Goal: Task Accomplishment & Management: Manage account settings

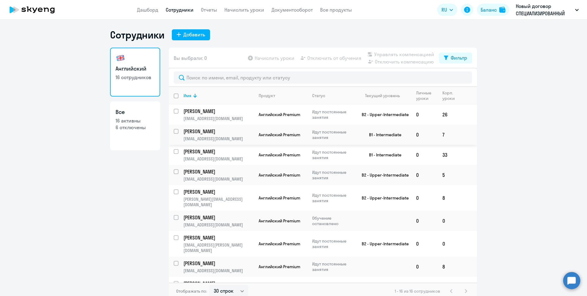
select select "30"
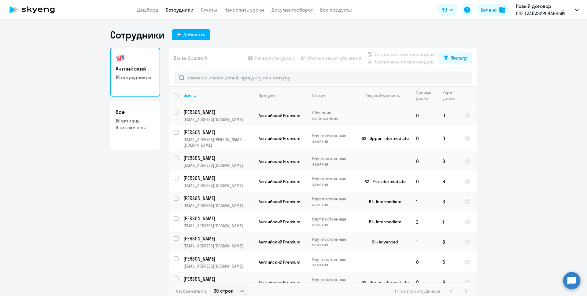
scroll to position [145, 0]
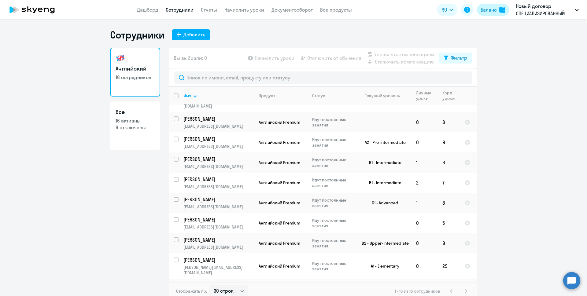
click at [492, 8] on div "Баланс" at bounding box center [489, 9] width 16 height 7
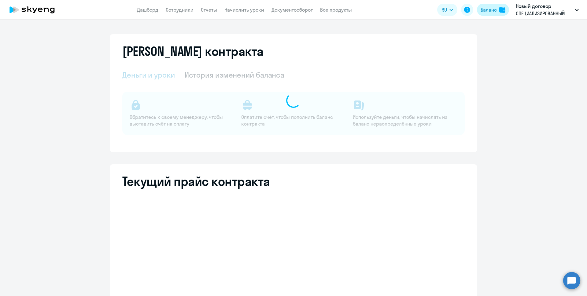
select select "english_adult_not_native_speaker"
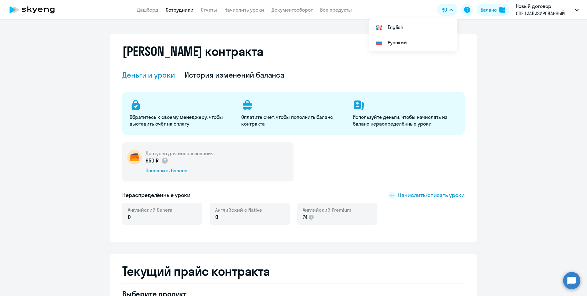
click at [178, 10] on link "Сотрудники" at bounding box center [180, 10] width 28 height 6
select select "30"
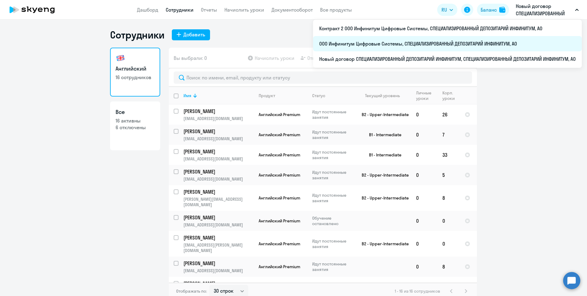
click at [364, 43] on li "ООО Инфинитум Цифровые Системы, СПЕЦИАЛИЗИРОВАННЫЙ ДЕПОЗИТАРИЙ ИНФИНИТУМ, АО" at bounding box center [447, 43] width 269 height 15
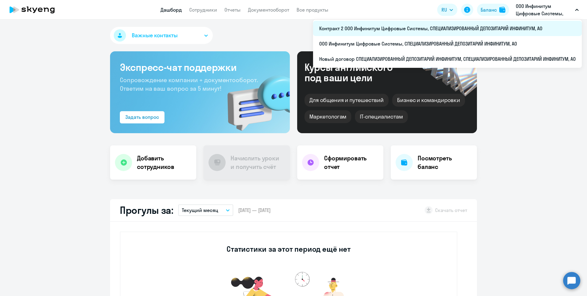
click at [453, 28] on li "Контракт 2 ООО Инфинитум Цифровые Системы, СПЕЦИАЛИЗИРОВАННЫЙ ДЕПОЗИТАРИЙ ИНФИН…" at bounding box center [447, 28] width 269 height 15
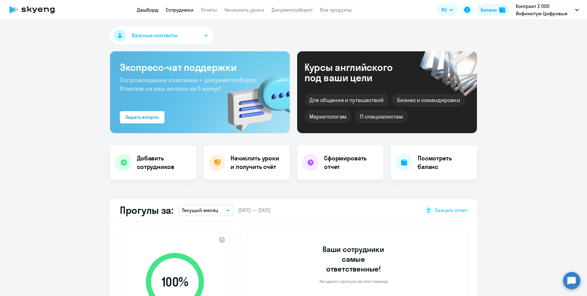
click at [183, 8] on link "Сотрудники" at bounding box center [180, 10] width 28 height 6
select select "30"
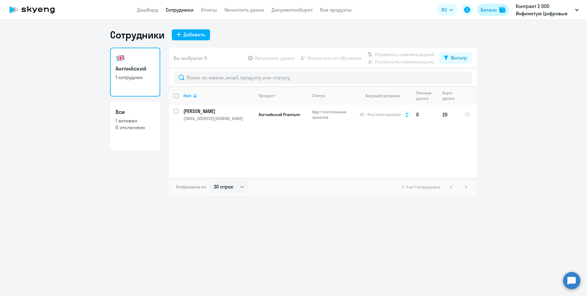
click at [495, 9] on div "Баланс" at bounding box center [489, 9] width 16 height 7
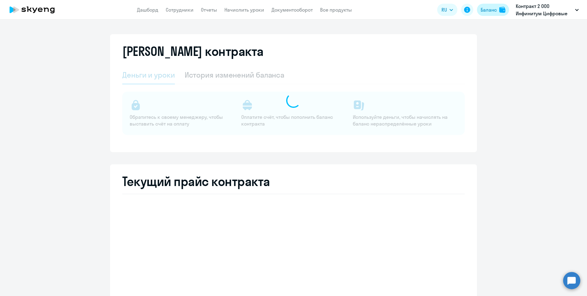
select select "english_adult_not_native_speaker_premium"
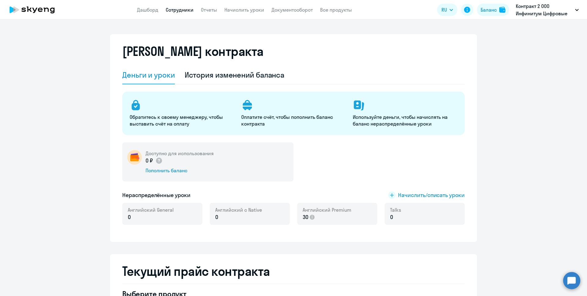
click at [183, 8] on link "Сотрудники" at bounding box center [180, 10] width 28 height 6
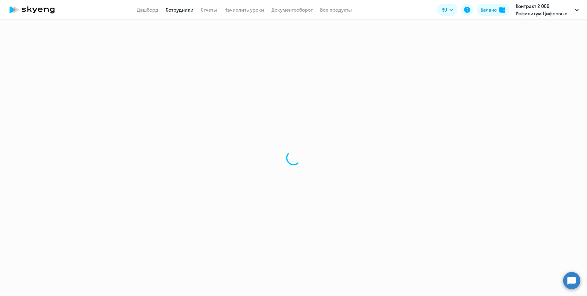
select select "30"
